Goal: Information Seeking & Learning: Learn about a topic

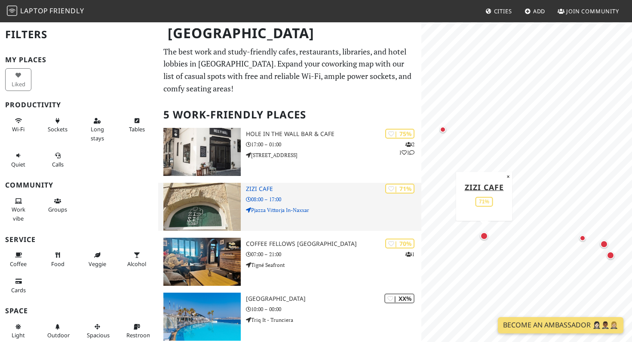
click at [211, 199] on img at bounding box center [201, 207] width 77 height 48
